Goal: Navigation & Orientation: Find specific page/section

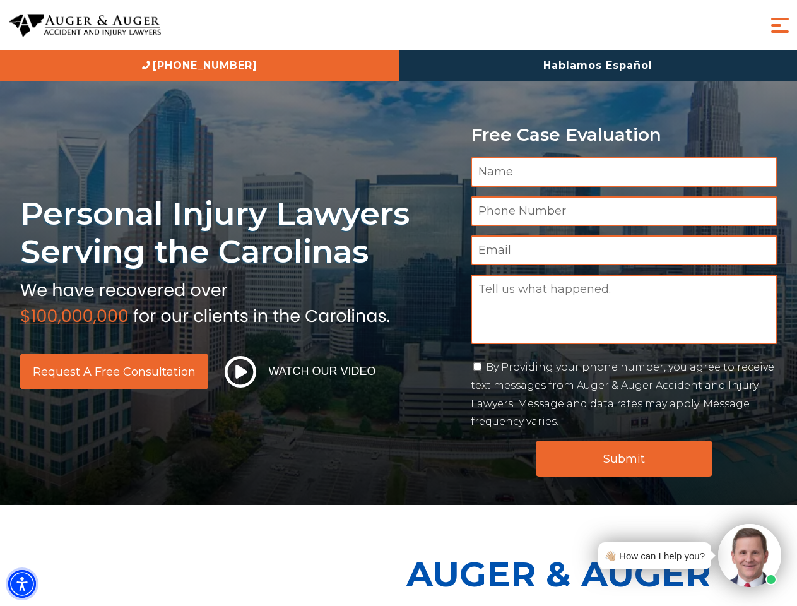
click at [22, 584] on img "Accessibility Menu" at bounding box center [22, 584] width 28 height 28
